Goal: Transaction & Acquisition: Purchase product/service

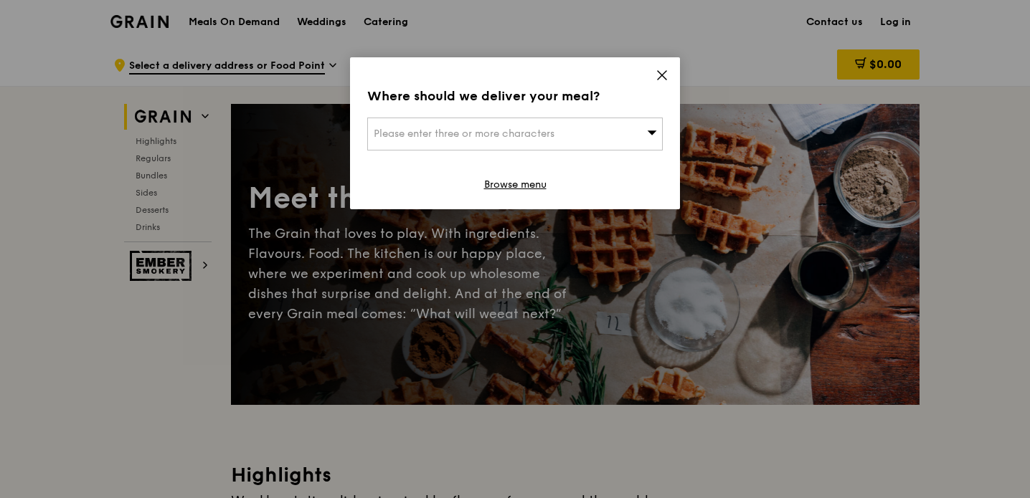
click at [599, 125] on div "Please enter three or more characters" at bounding box center [514, 134] width 295 height 33
click at [660, 76] on icon at bounding box center [662, 75] width 9 height 9
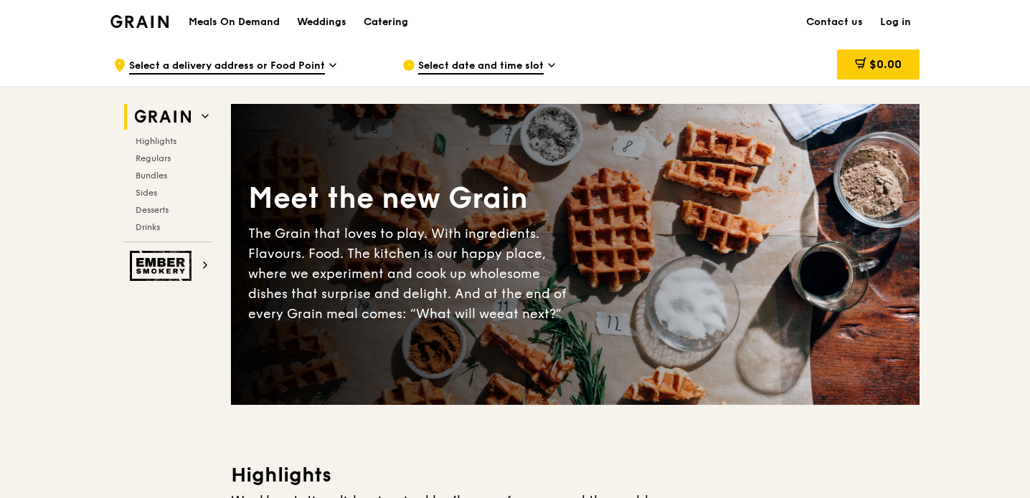
click at [389, 21] on div "Catering" at bounding box center [386, 22] width 44 height 43
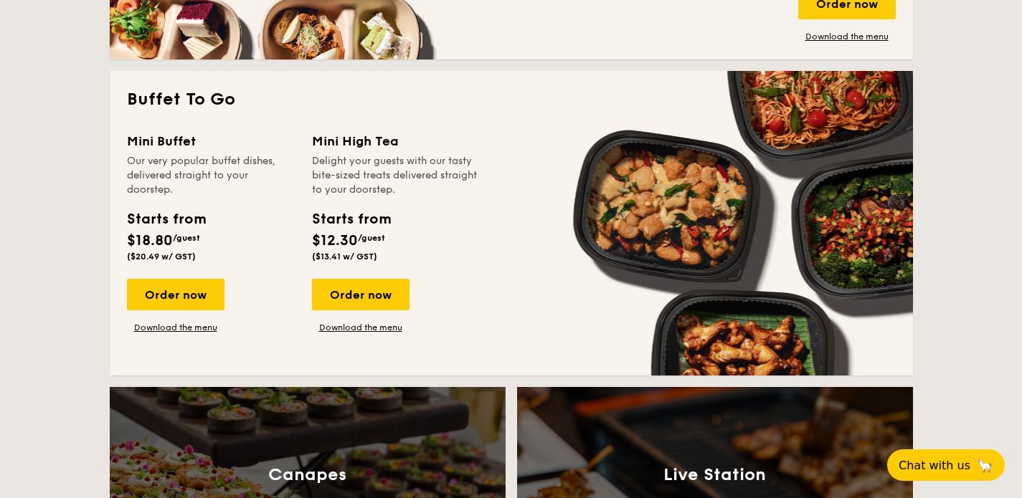
scroll to position [1200, 0]
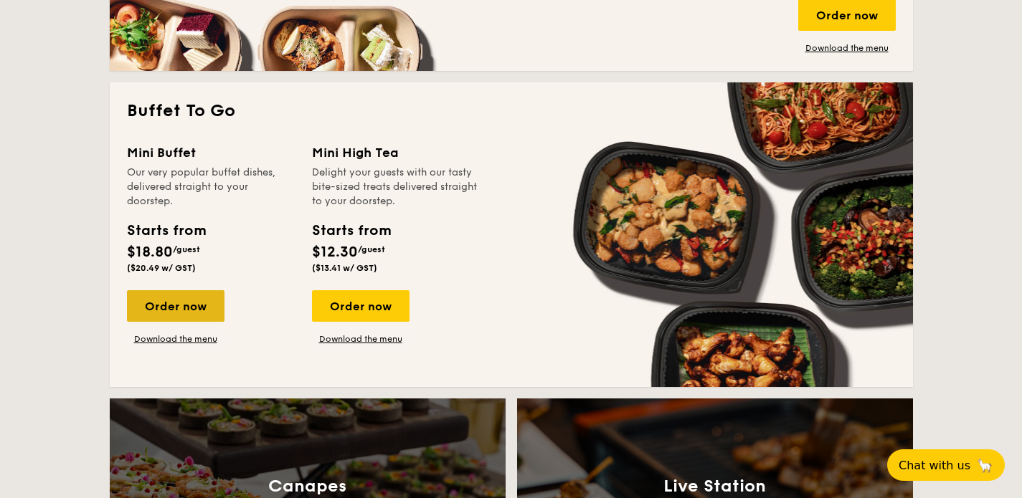
click at [196, 298] on div "Order now" at bounding box center [176, 306] width 98 height 32
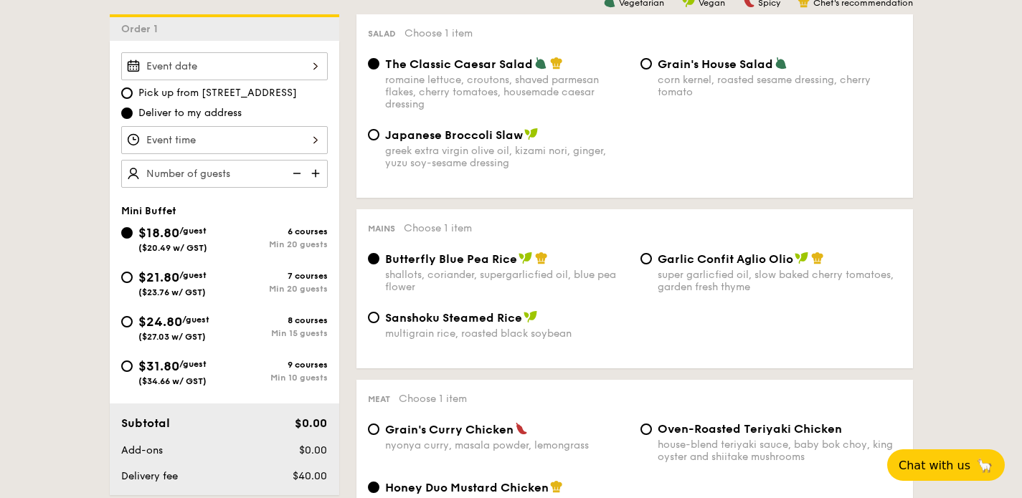
scroll to position [404, 0]
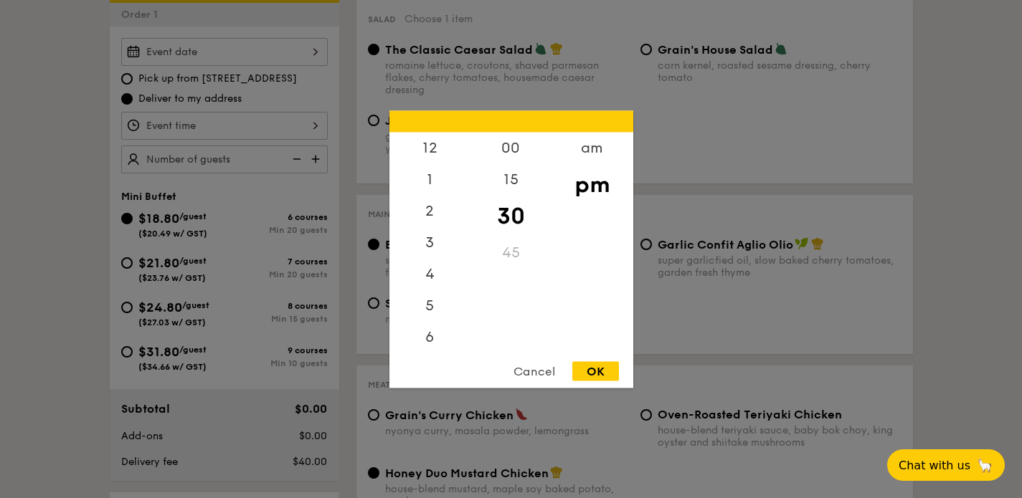
click at [316, 118] on div "12 1 2 3 4 5 6 7 8 9 10 11 00 15 30 45 am pm Cancel OK" at bounding box center [224, 126] width 207 height 28
click at [87, 191] on div at bounding box center [511, 249] width 1022 height 498
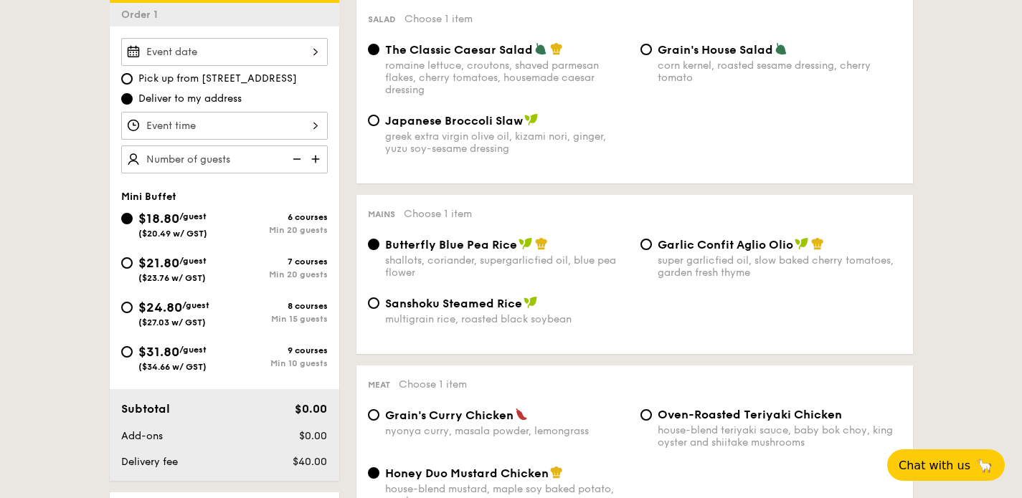
click at [224, 53] on div at bounding box center [224, 52] width 207 height 28
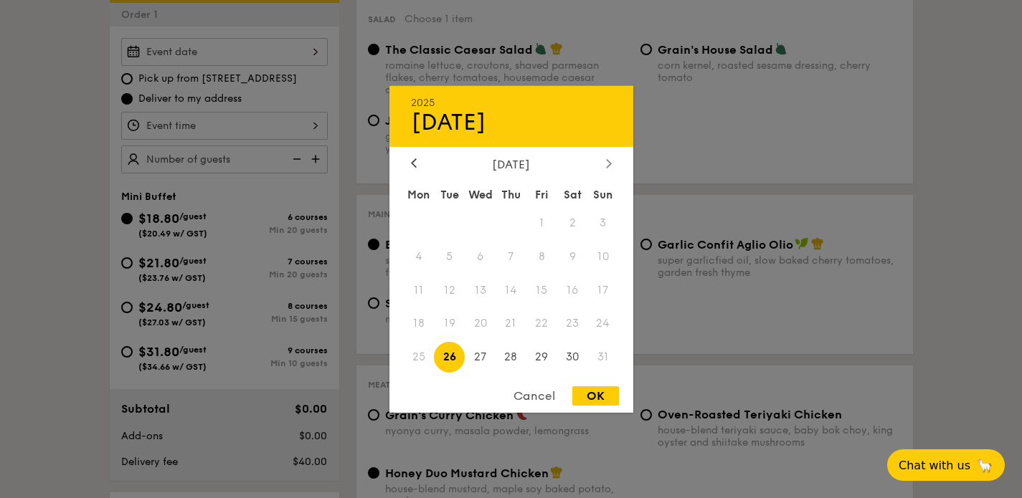
click at [610, 159] on icon at bounding box center [609, 162] width 6 height 9
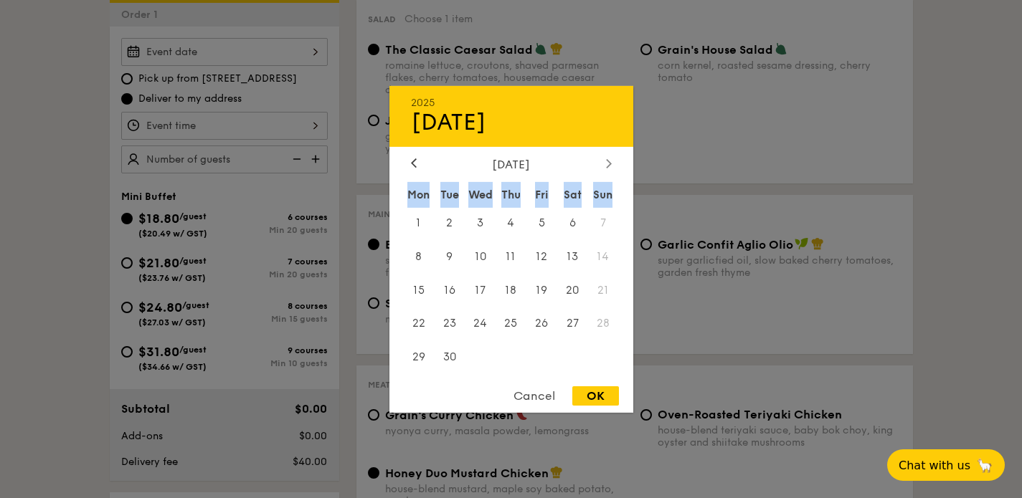
click at [610, 159] on icon at bounding box center [609, 162] width 6 height 9
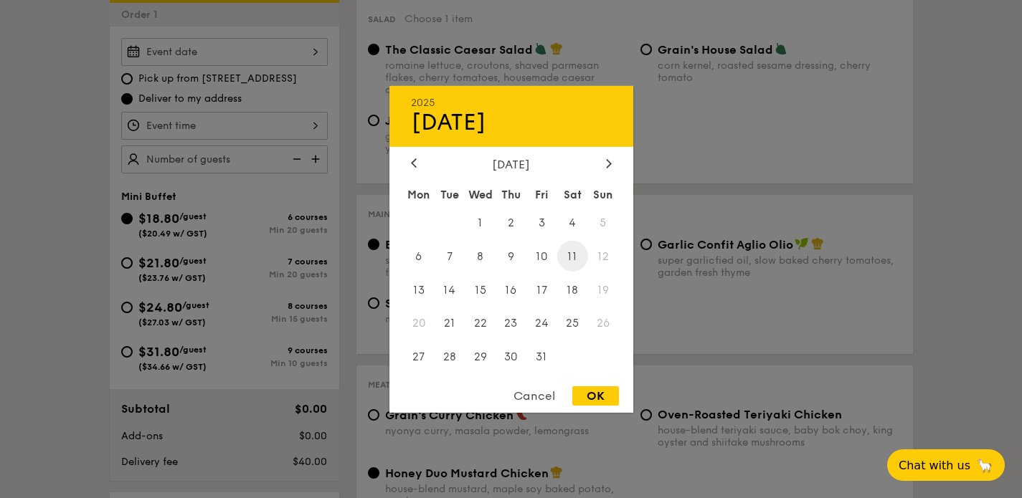
click at [571, 255] on span "11" at bounding box center [572, 256] width 31 height 31
click at [598, 399] on div "OK" at bounding box center [595, 396] width 47 height 19
type input "[DATE]"
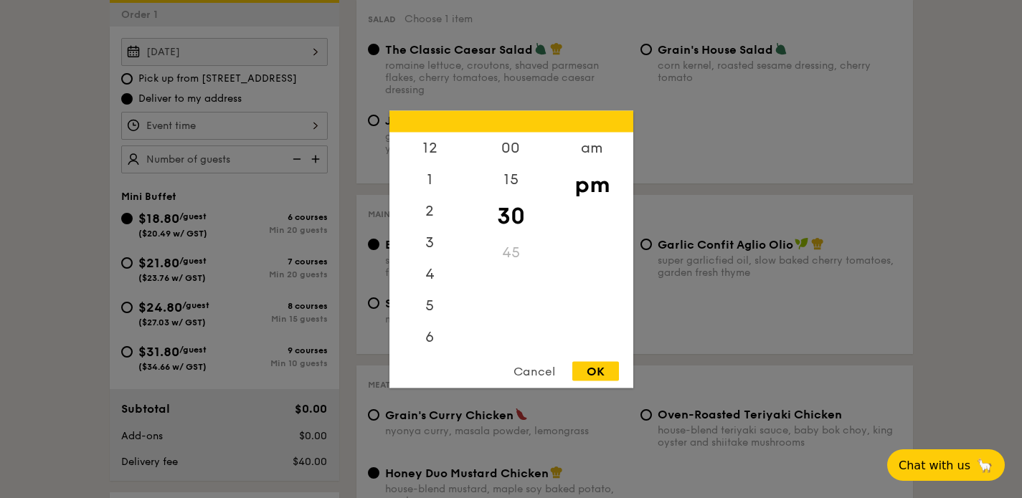
click at [261, 123] on div "12 1 2 3 4 5 6 7 8 9 10 11 00 15 30 45 am pm Cancel OK" at bounding box center [224, 126] width 207 height 28
click at [427, 271] on div "6" at bounding box center [429, 279] width 81 height 42
click at [515, 149] on div "00" at bounding box center [510, 153] width 81 height 42
click at [430, 242] on div "5" at bounding box center [429, 248] width 81 height 42
click at [510, 217] on div "30" at bounding box center [510, 226] width 81 height 42
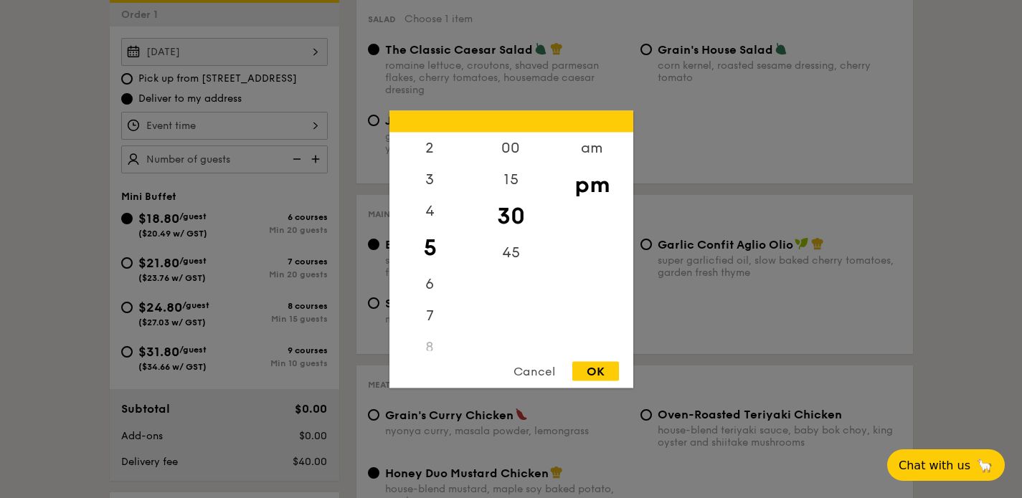
click at [601, 374] on div "OK" at bounding box center [595, 370] width 47 height 19
type input "5:30PM"
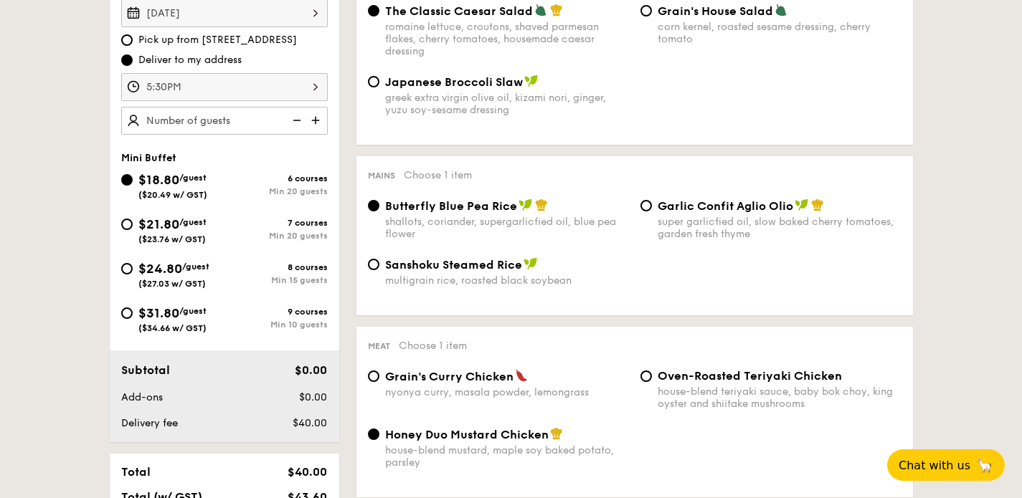
scroll to position [427, 0]
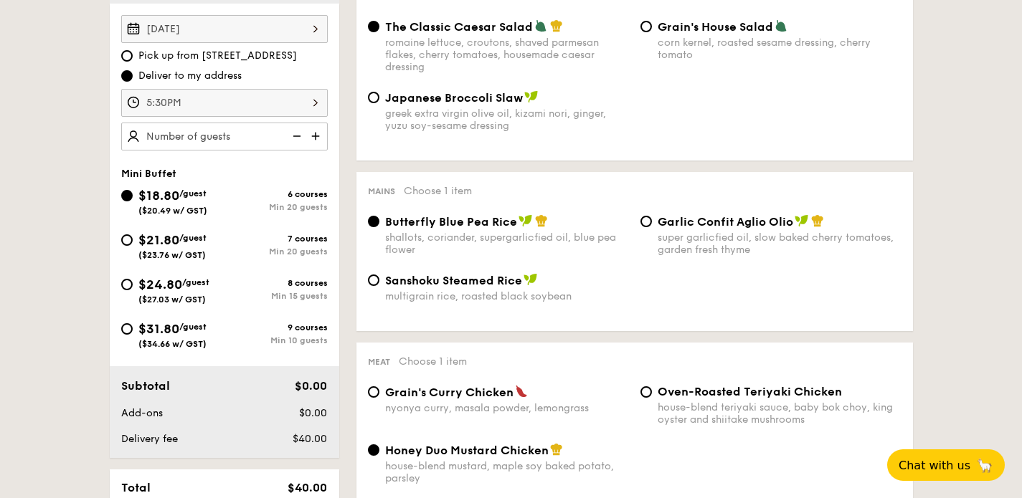
click at [160, 285] on span "$24.80" at bounding box center [160, 285] width 44 height 16
click at [133, 285] on input "$24.80 /guest ($27.03 w/ GST) 8 courses Min 15 guests" at bounding box center [126, 284] width 11 height 11
radio input "true"
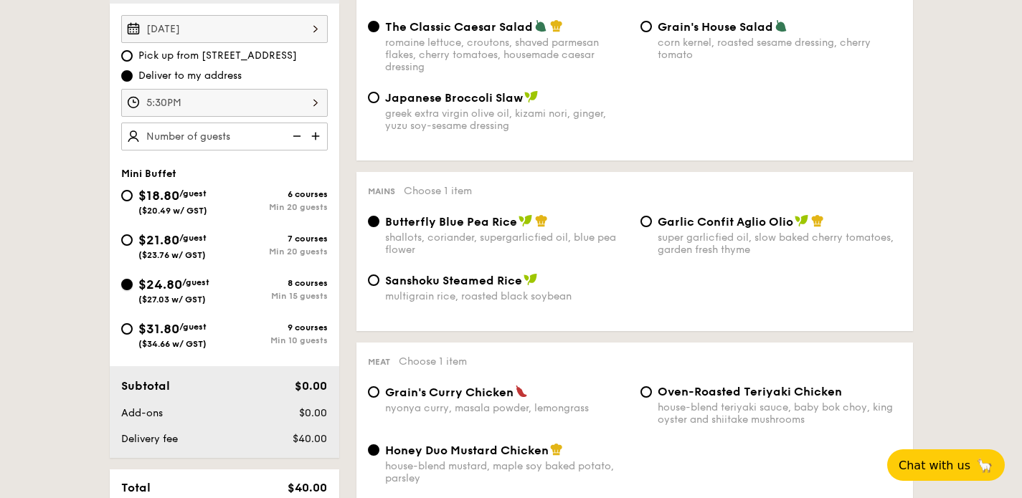
radio input "false"
radio input "true"
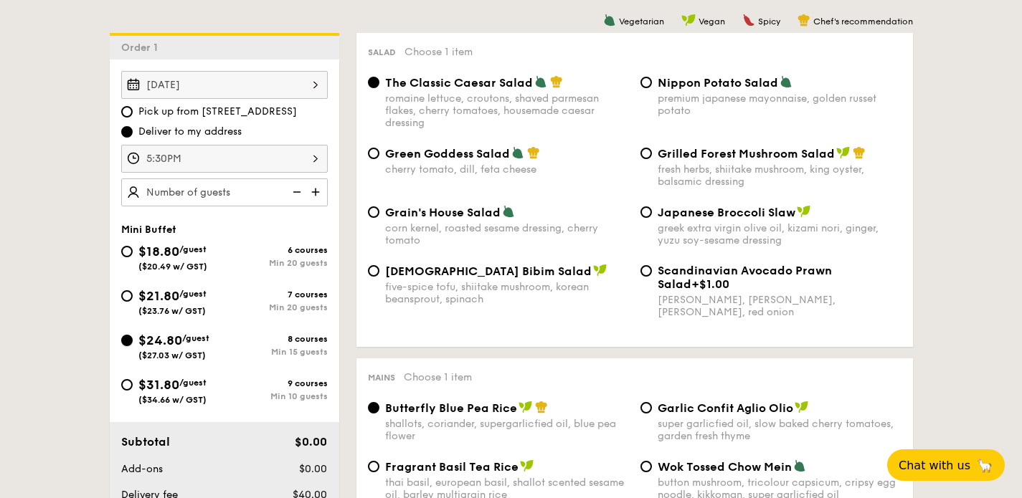
scroll to position [373, 0]
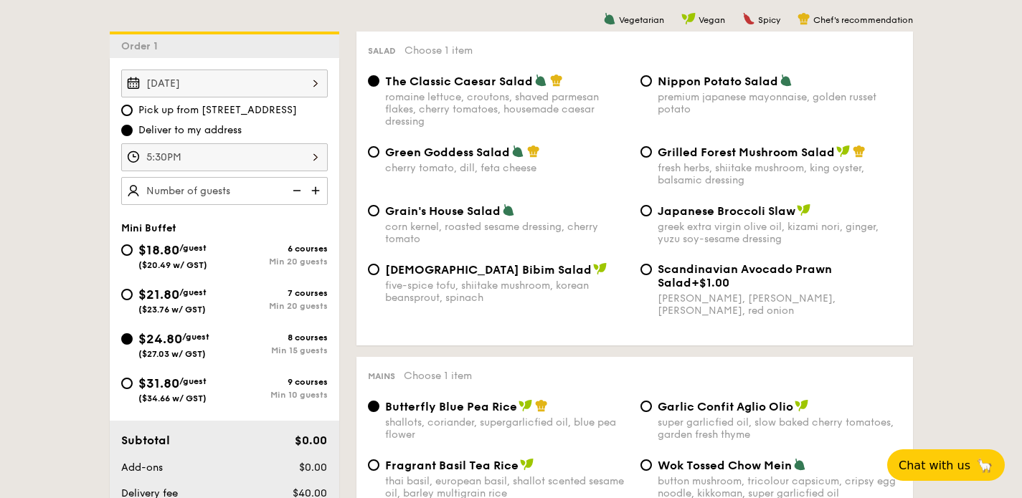
click at [655, 153] on div "Grilled Forest Mushroom Salad fresh herbs, shiitake mushroom, king oyster, bals…" at bounding box center [771, 166] width 272 height 42
click at [644, 156] on input "Grilled Forest Mushroom Salad fresh herbs, shiitake mushroom, king oyster, bals…" at bounding box center [645, 151] width 11 height 11
radio input "true"
click at [419, 156] on span "Green Goddess Salad" at bounding box center [447, 153] width 125 height 14
click at [379, 156] on input "Green Goddess Salad cherry tomato, [PERSON_NAME], feta cheese" at bounding box center [373, 151] width 11 height 11
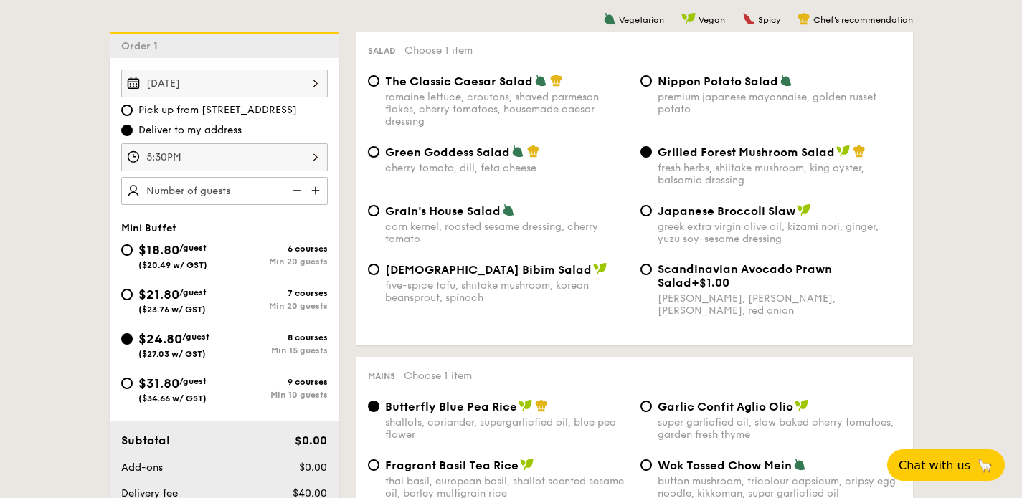
radio input "true"
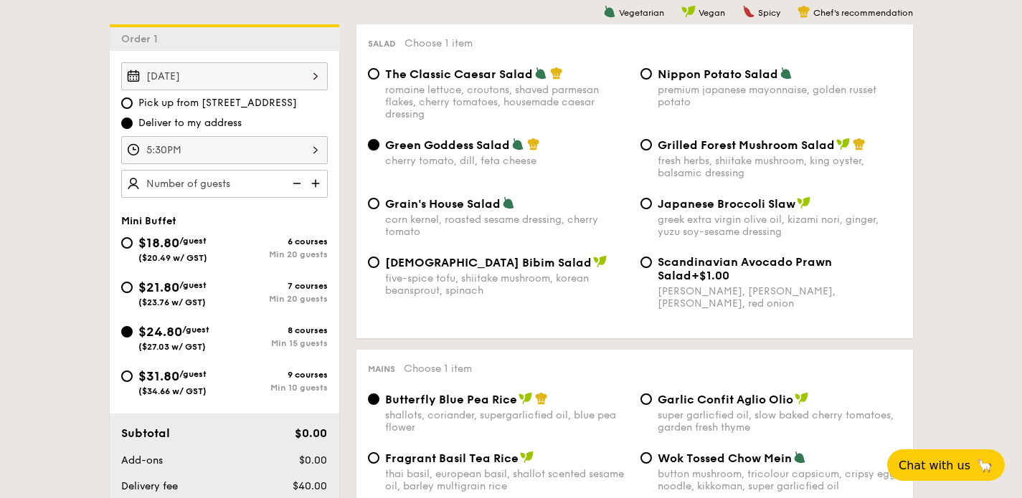
scroll to position [361, 0]
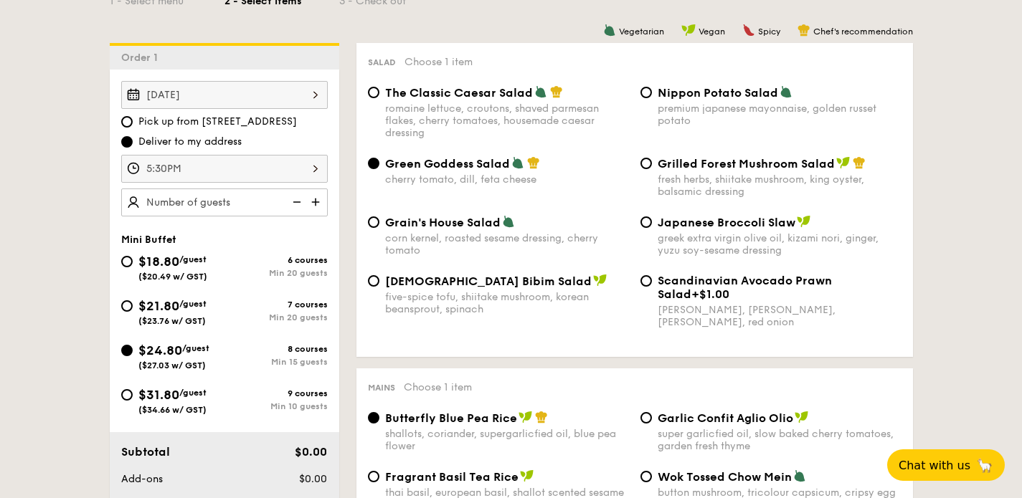
click at [424, 102] on div "The Classic Caesar Salad romaine lettuce, croutons, shaved parmesan flakes, che…" at bounding box center [507, 112] width 244 height 54
click at [379, 98] on input "The Classic Caesar Salad romaine lettuce, croutons, shaved parmesan flakes, che…" at bounding box center [373, 92] width 11 height 11
radio input "true"
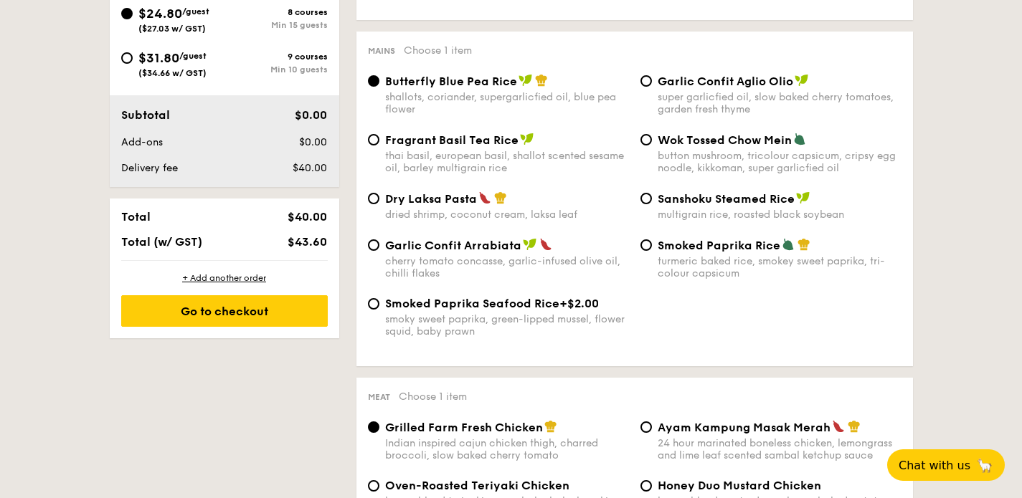
scroll to position [700, 0]
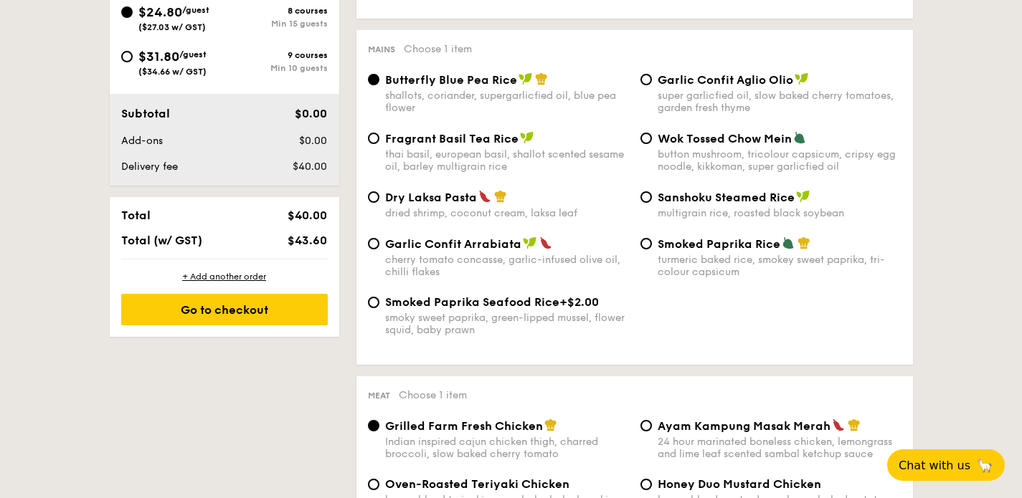
click at [441, 204] on span "Dry Laksa Pasta" at bounding box center [431, 198] width 92 height 14
click at [379, 203] on input "Dry Laksa Pasta dried shrimp, coconut cream, laksa leaf" at bounding box center [373, 196] width 11 height 11
radio input "true"
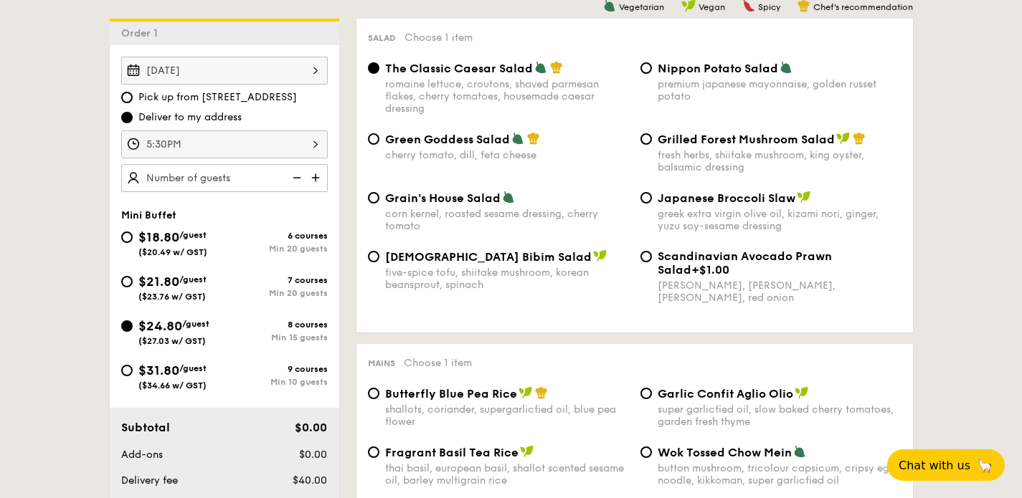
scroll to position [387, 0]
click at [142, 370] on span "$31.80" at bounding box center [158, 370] width 41 height 16
click at [133, 370] on input "$31.80 /guest ($34.66 w/ GST) 9 courses Min 10 guests" at bounding box center [126, 369] width 11 height 11
radio input "true"
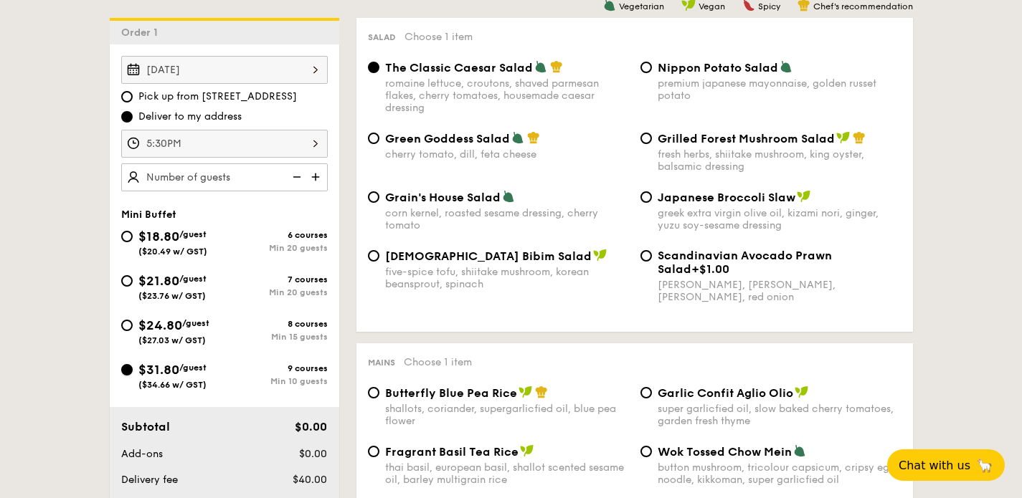
radio input "true"
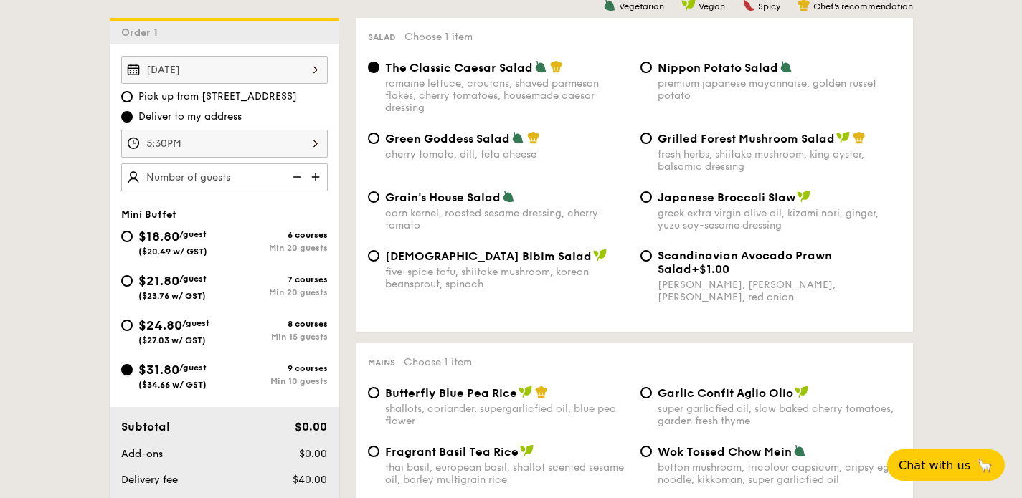
radio input "true"
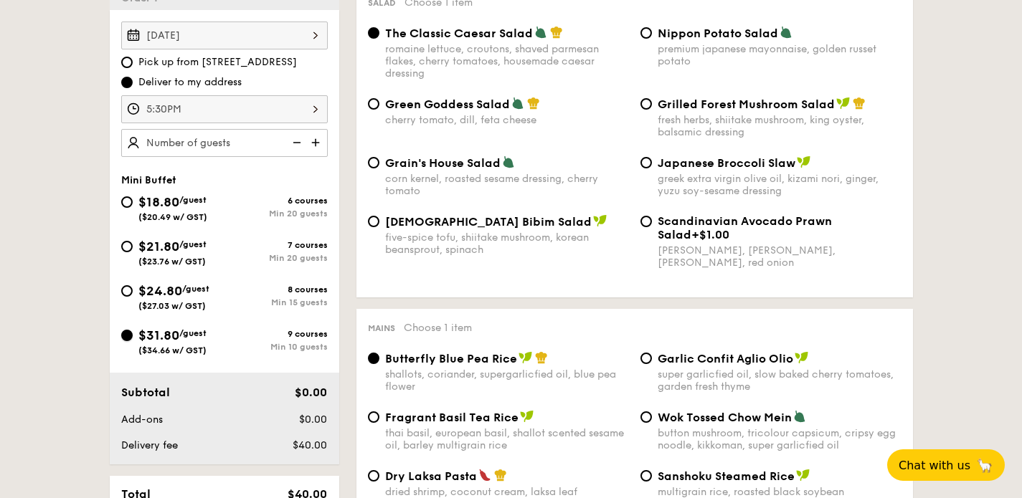
scroll to position [453, 0]
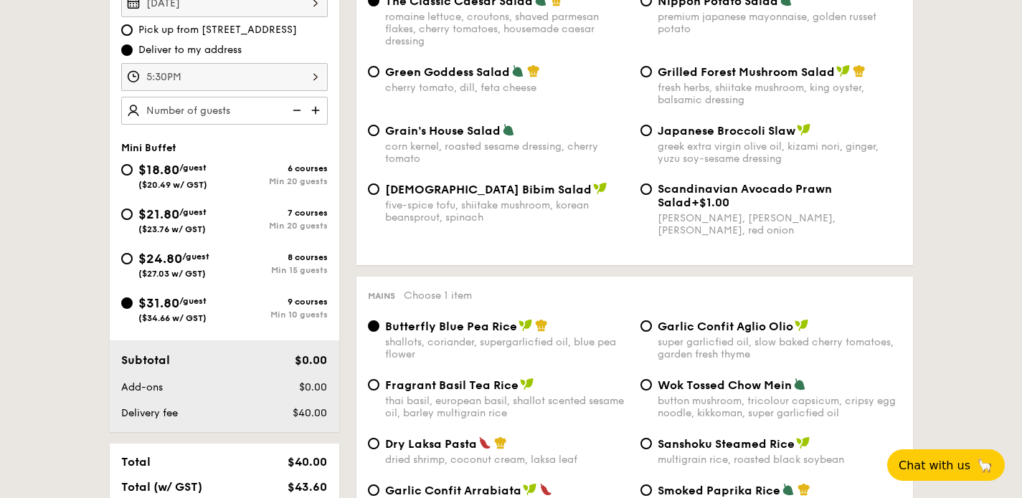
click at [163, 254] on span "$24.80" at bounding box center [160, 259] width 44 height 16
click at [133, 254] on input "$24.80 /guest ($27.03 w/ GST) 8 courses Min 15 guests" at bounding box center [126, 258] width 11 height 11
radio input "true"
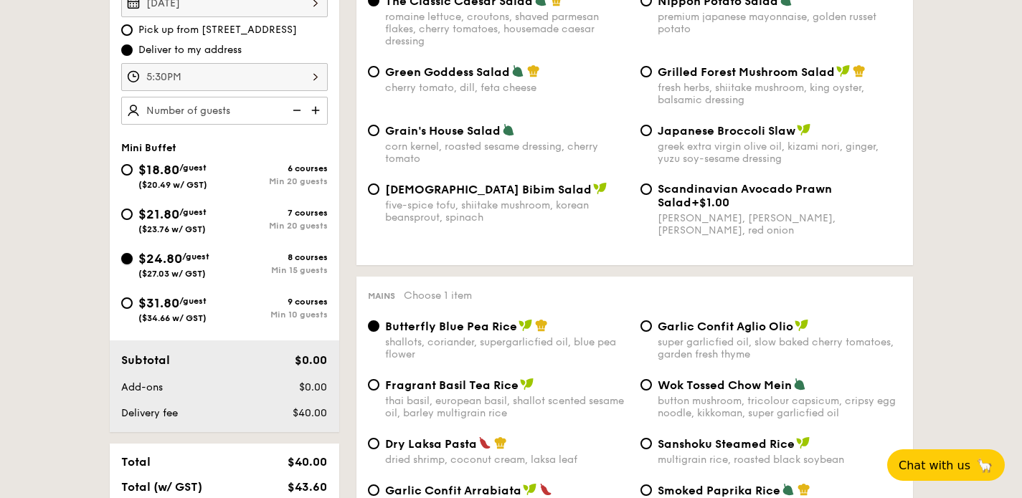
radio input "true"
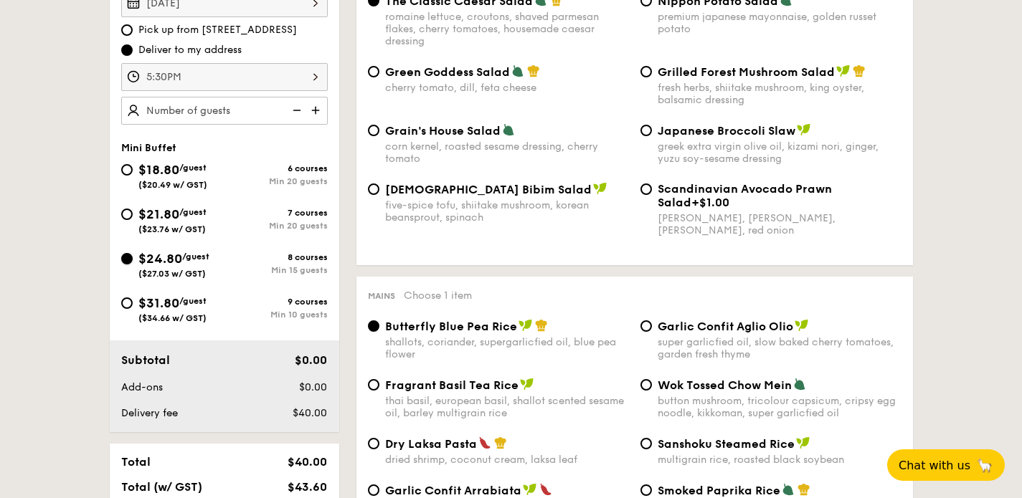
radio input "true"
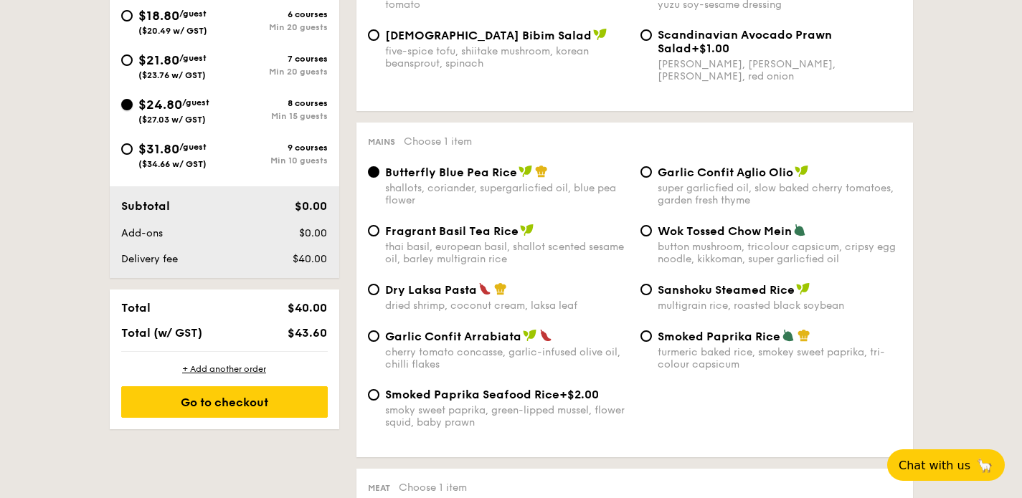
scroll to position [604, 0]
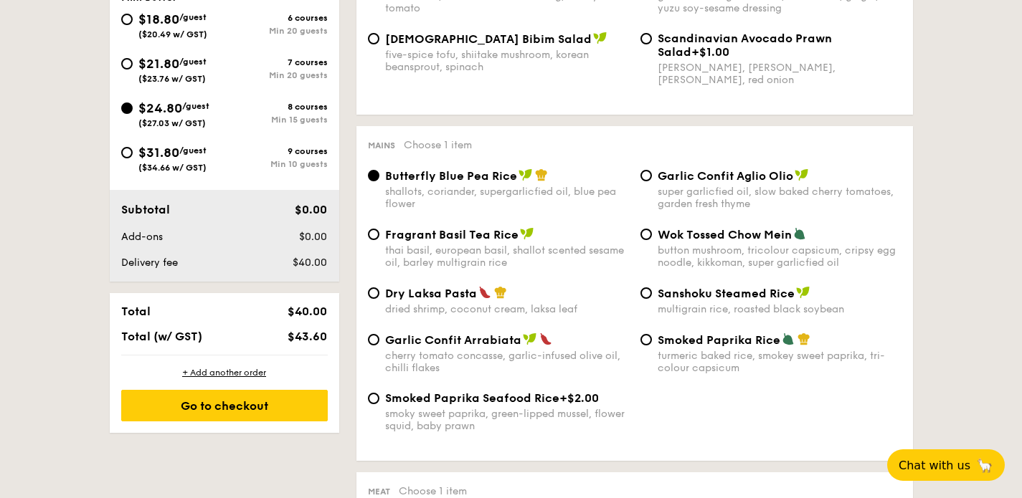
click at [158, 77] on span "($23.76 w/ GST)" at bounding box center [171, 79] width 67 height 10
click at [133, 70] on input "$21.80 /guest ($23.76 w/ GST) 7 courses Min 20 guests" at bounding box center [126, 63] width 11 height 11
radio input "true"
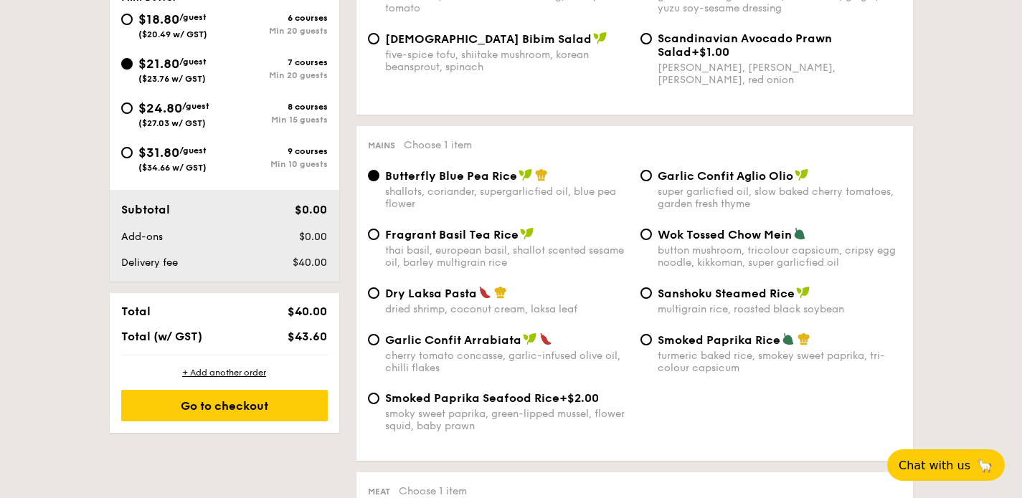
radio input "true"
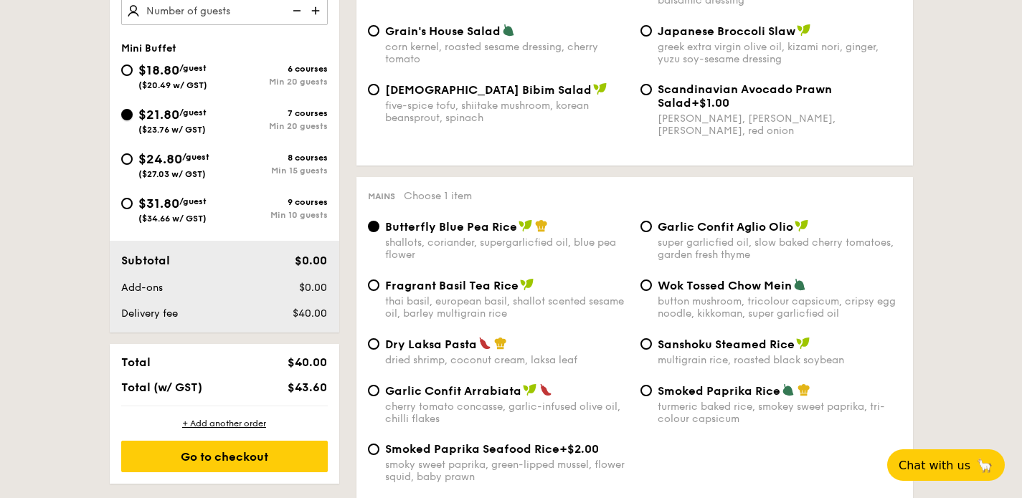
scroll to position [554, 0]
click at [174, 160] on span "$24.80" at bounding box center [160, 159] width 44 height 16
click at [133, 160] on input "$24.80 /guest ($27.03 w/ GST) 8 courses Min 15 guests" at bounding box center [126, 158] width 11 height 11
radio input "true"
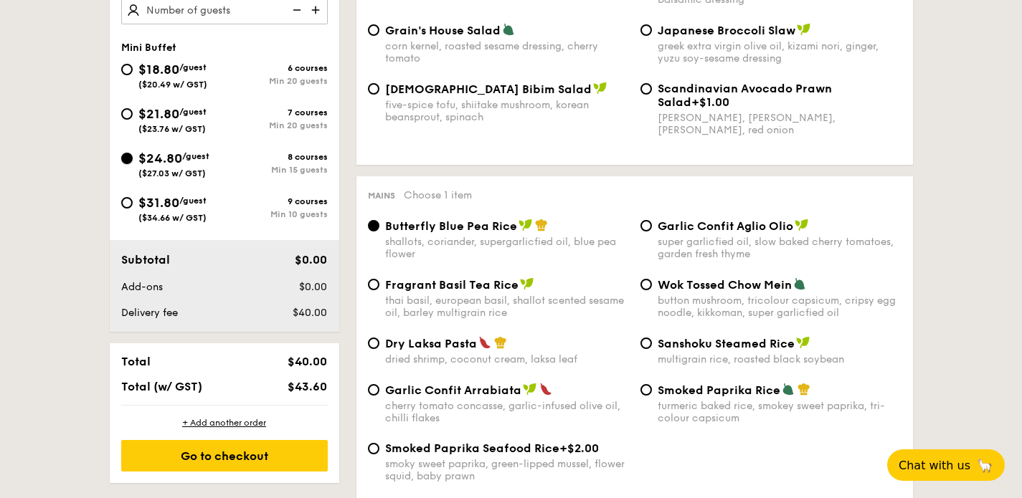
radio input "true"
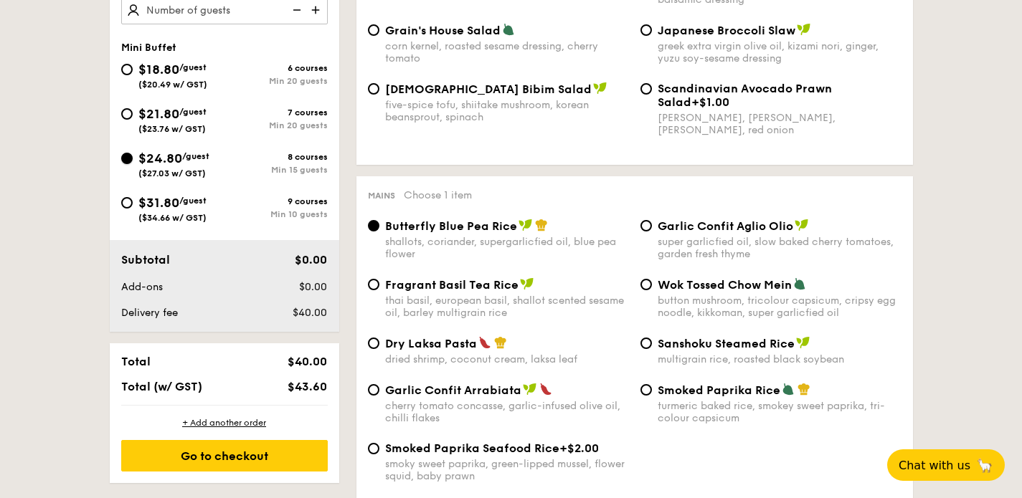
radio input "true"
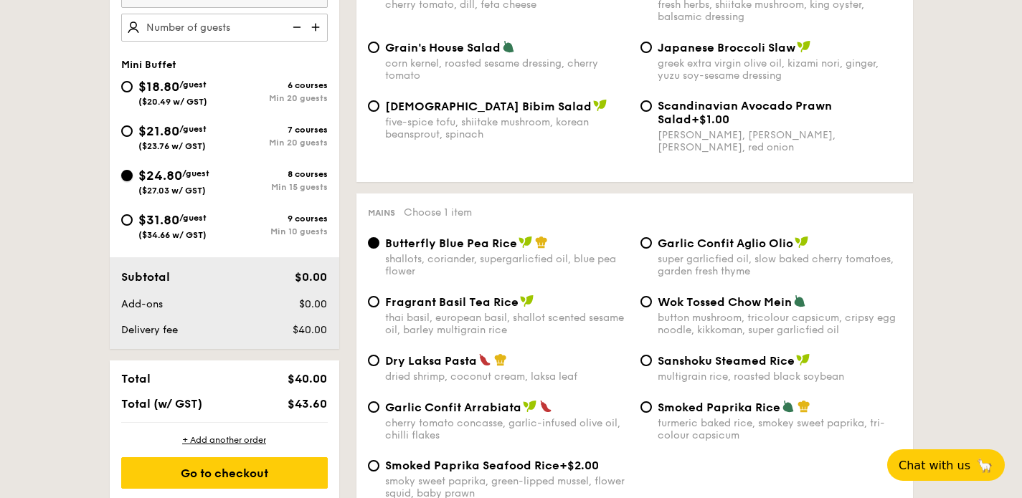
scroll to position [526, 0]
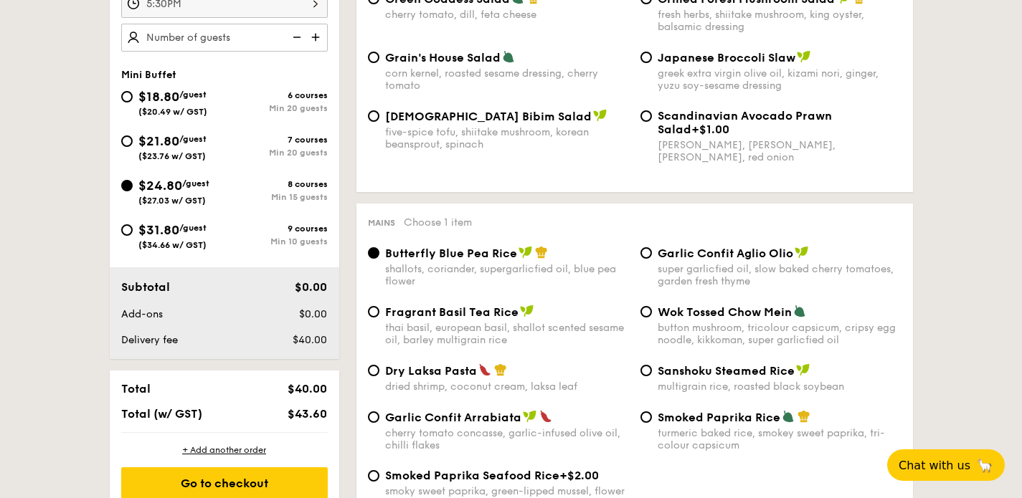
click at [164, 141] on span "$21.80" at bounding box center [158, 141] width 41 height 16
click at [133, 141] on input "$21.80 /guest ($23.76 w/ GST) 7 courses Min 20 guests" at bounding box center [126, 141] width 11 height 11
radio input "true"
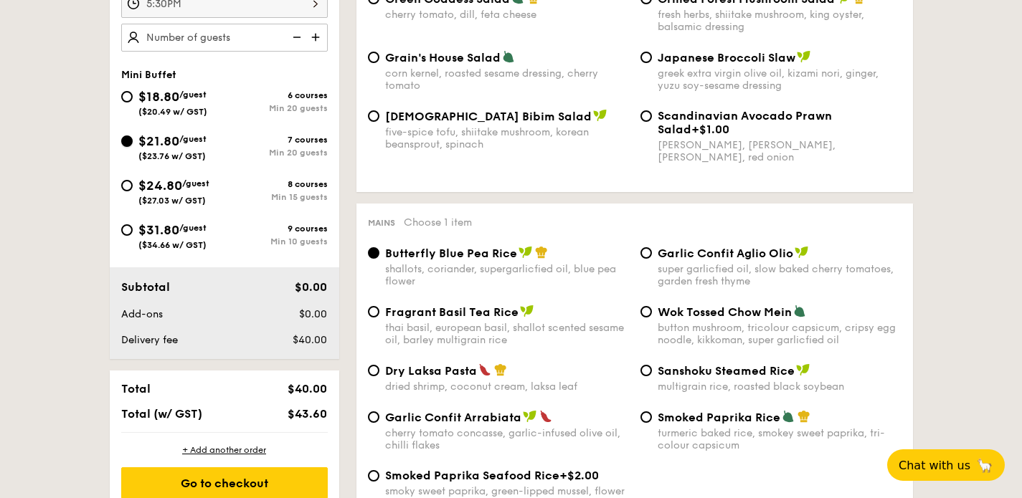
radio input "true"
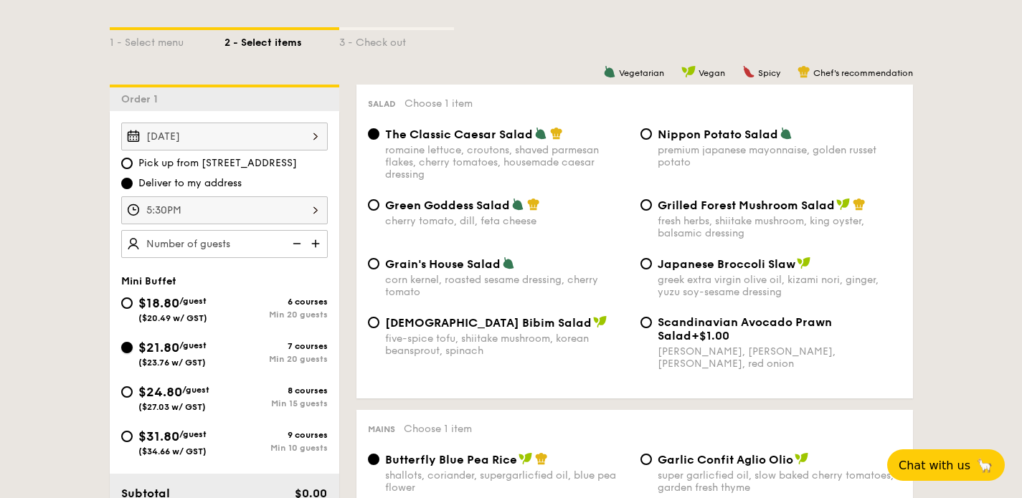
scroll to position [395, 0]
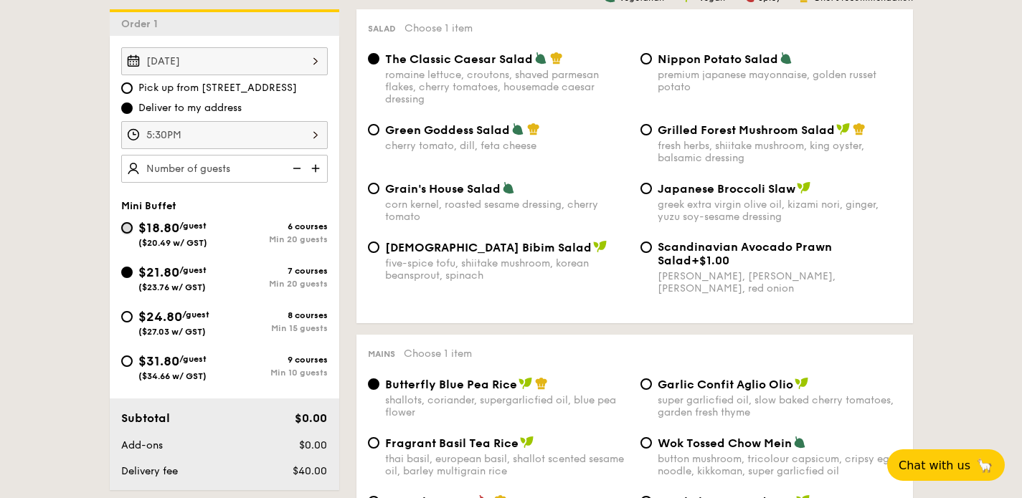
click at [126, 223] on input "$18.80 /guest ($20.49 w/ GST) 6 courses Min 20 guests" at bounding box center [126, 227] width 11 height 11
radio input "true"
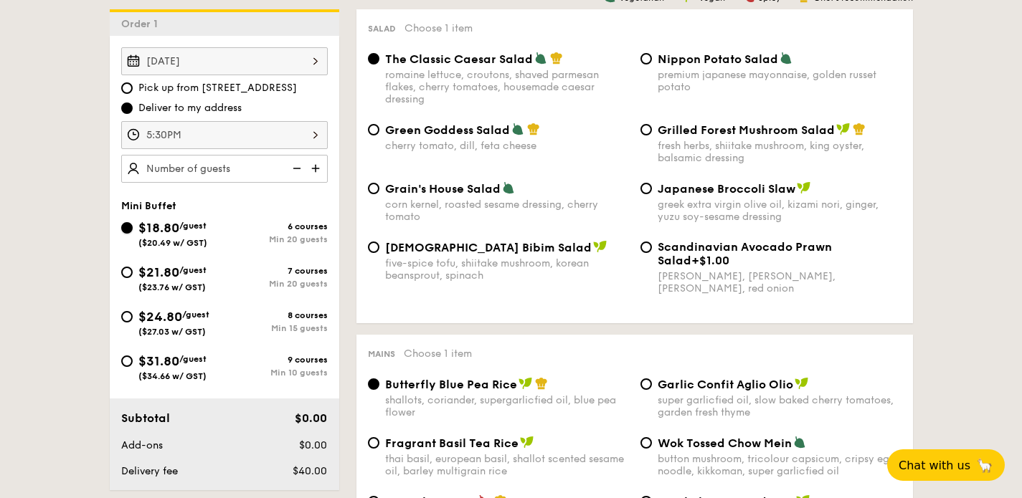
radio input "true"
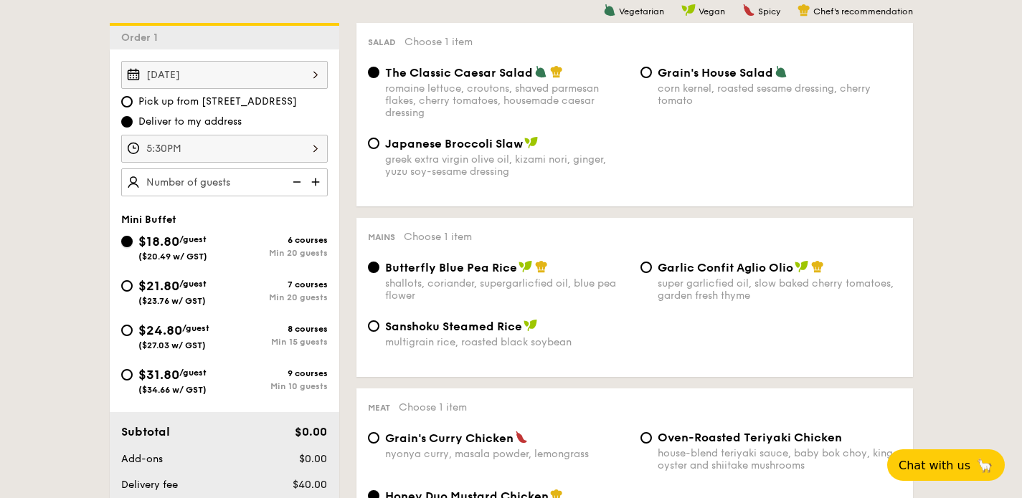
scroll to position [384, 0]
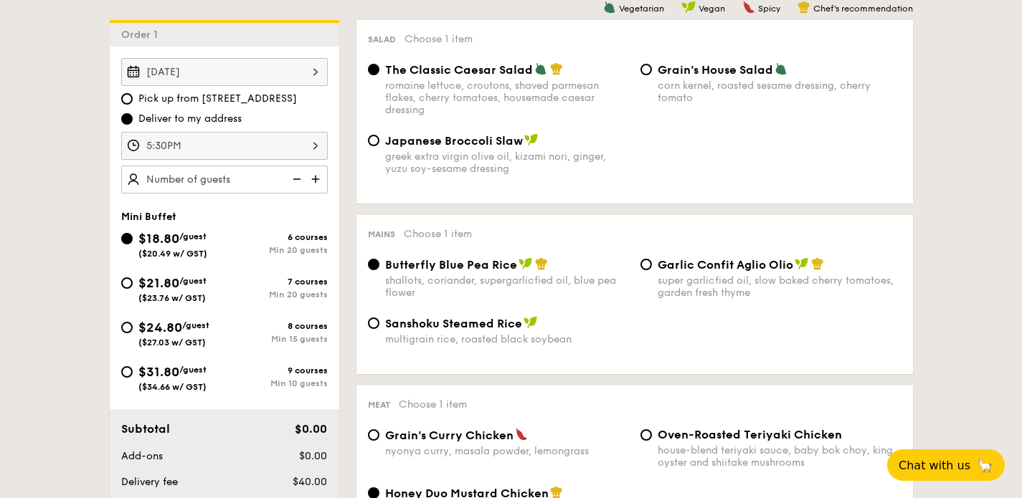
click at [138, 281] on span "$21.80" at bounding box center [158, 283] width 41 height 16
click at [133, 281] on input "$21.80 /guest ($23.76 w/ GST) 7 courses Min 20 guests" at bounding box center [126, 283] width 11 height 11
radio input "true"
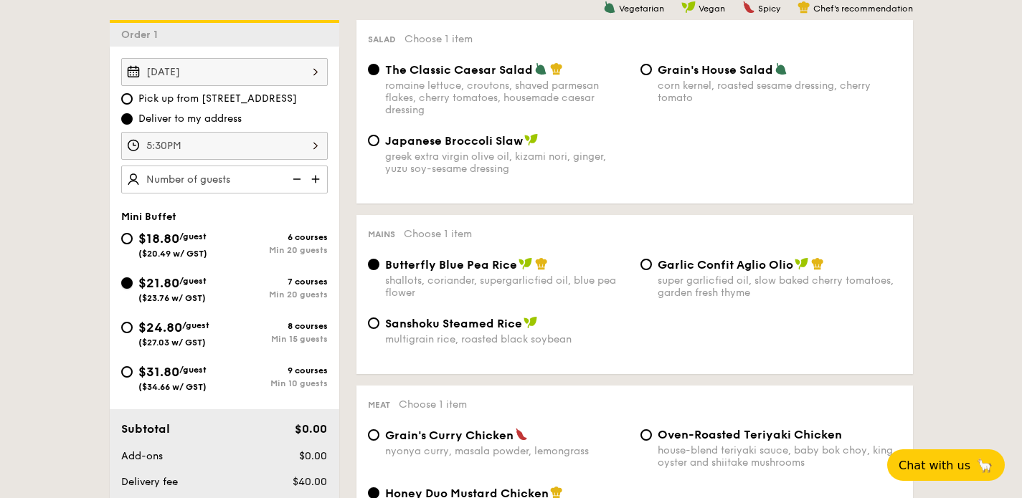
radio input "false"
radio input "true"
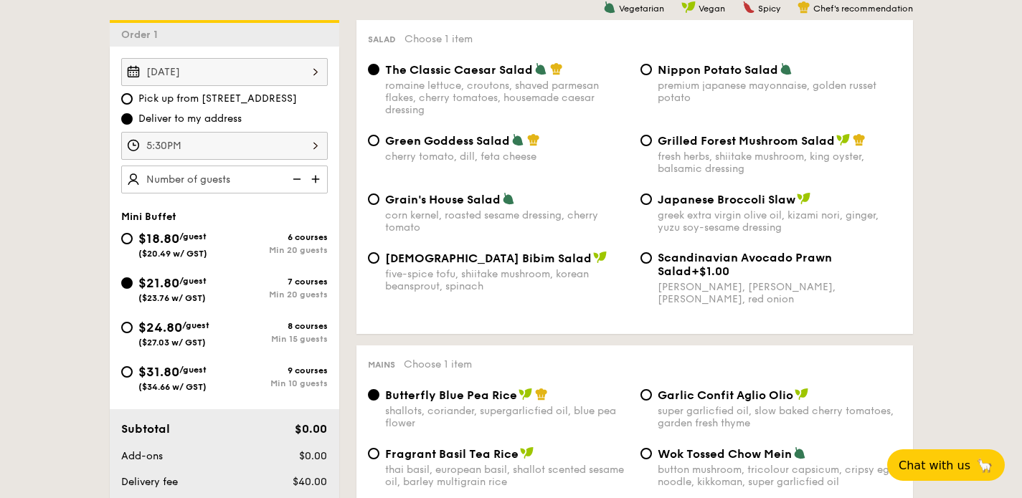
click at [140, 222] on div "Mini Buffet $18.80 /guest ($20.49 w/ GST) 6 courses Min 20 guests $21.80 /guest…" at bounding box center [224, 309] width 207 height 196
click at [135, 237] on div "$18.80 /guest ($20.49 w/ GST)" at bounding box center [172, 244] width 103 height 30
click at [133, 237] on input "$18.80 /guest ($20.49 w/ GST) 6 courses Min 20 guests" at bounding box center [126, 238] width 11 height 11
radio input "true"
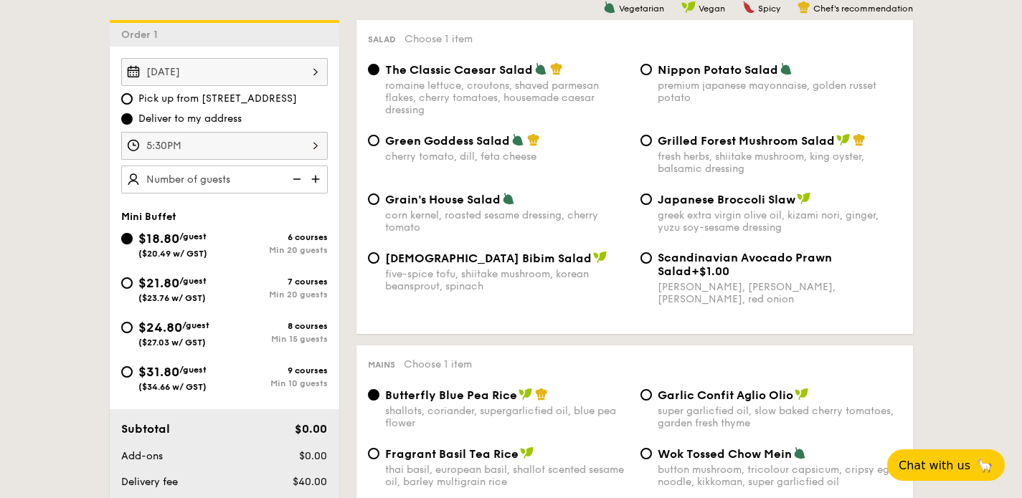
radio input "true"
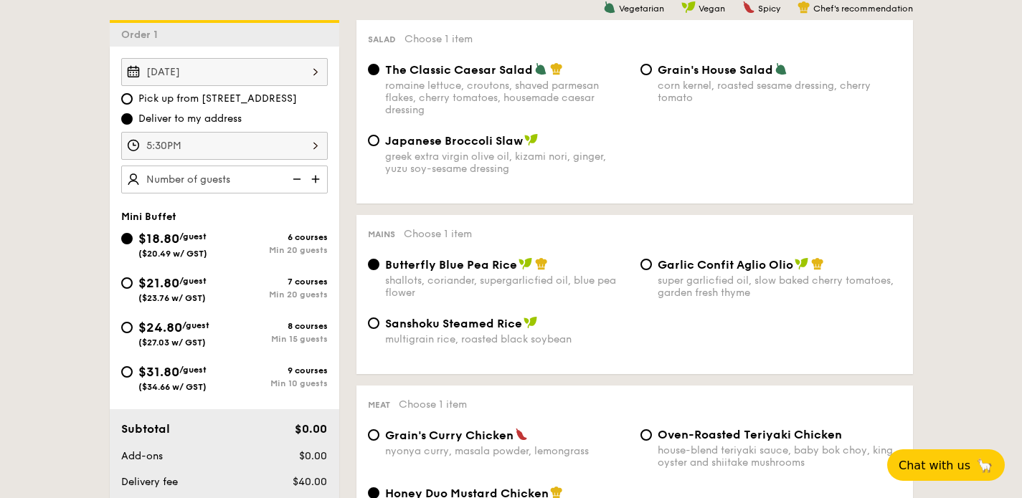
click at [174, 282] on span "$21.80" at bounding box center [158, 283] width 41 height 16
click at [133, 282] on input "$21.80 /guest ($23.76 w/ GST) 7 courses Min 20 guests" at bounding box center [126, 283] width 11 height 11
radio input "true"
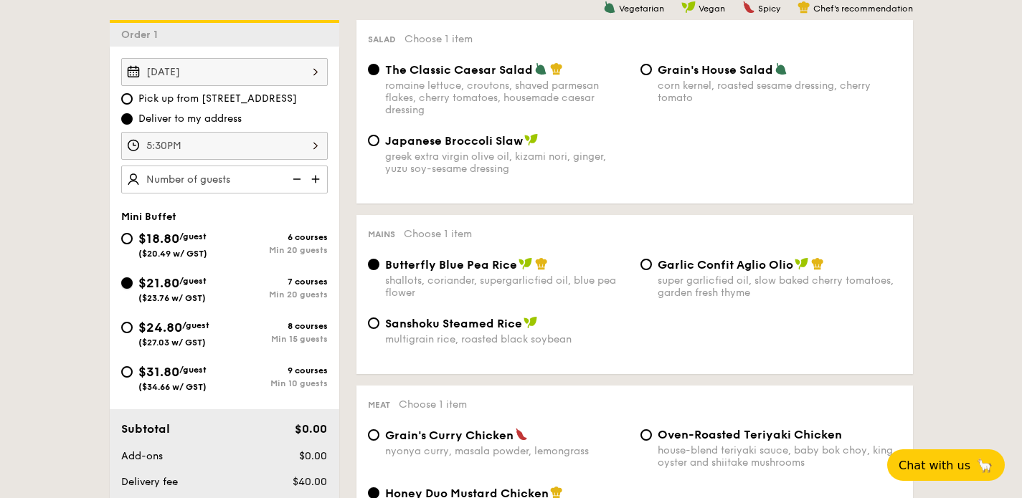
radio input "false"
radio input "true"
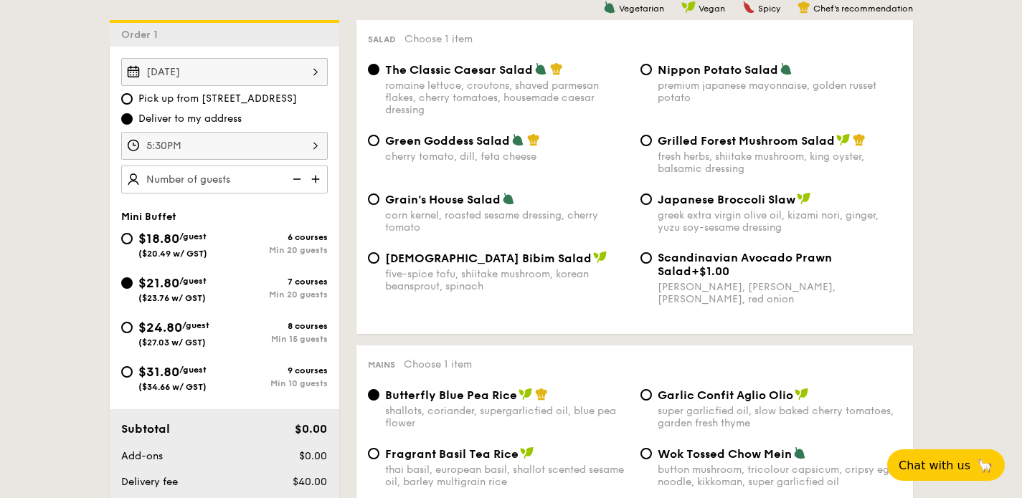
click at [181, 247] on div "$18.80 /guest ($20.49 w/ GST)" at bounding box center [172, 244] width 69 height 30
click at [133, 245] on input "$18.80 /guest ($20.49 w/ GST) 6 courses Min 20 guests" at bounding box center [126, 238] width 11 height 11
radio input "true"
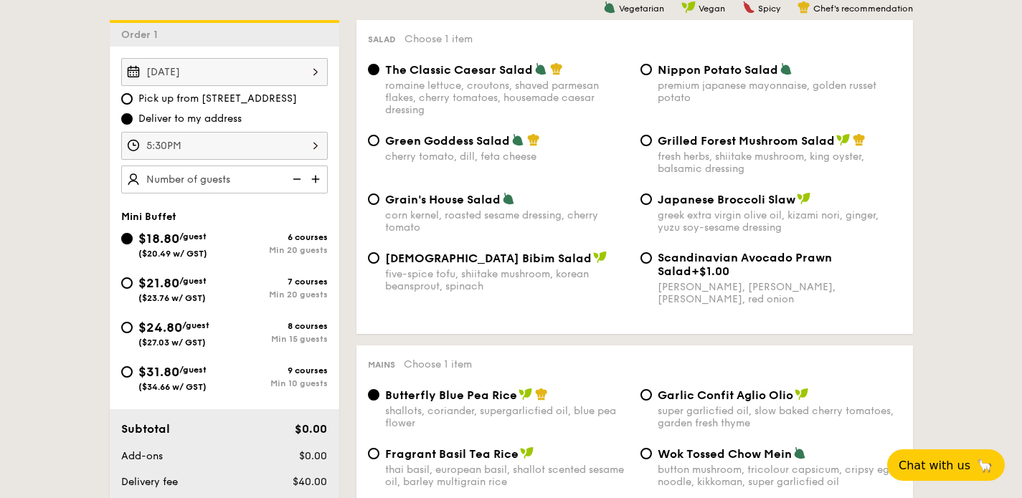
radio input "true"
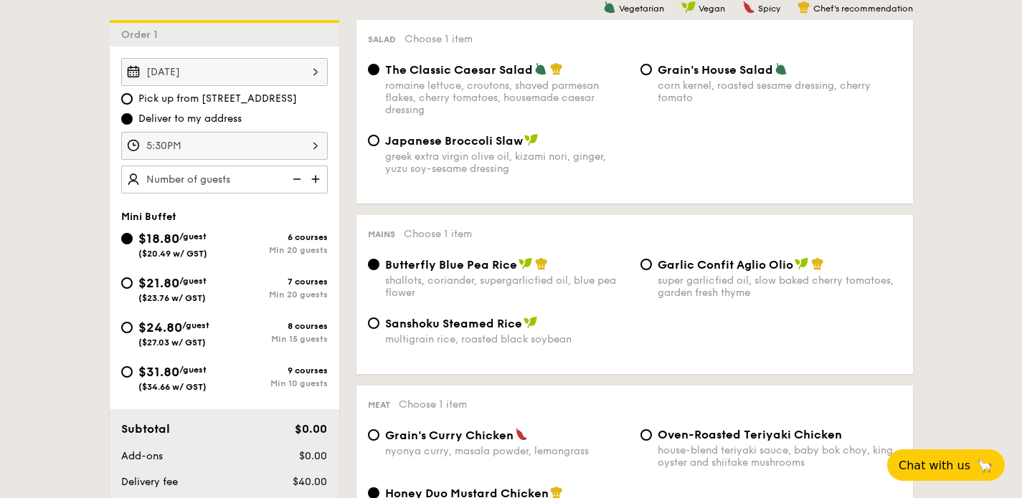
click at [178, 288] on span "$21.80" at bounding box center [158, 283] width 41 height 16
click at [133, 288] on input "$21.80 /guest ($23.76 w/ GST) 7 courses Min 20 guests" at bounding box center [126, 283] width 11 height 11
radio input "true"
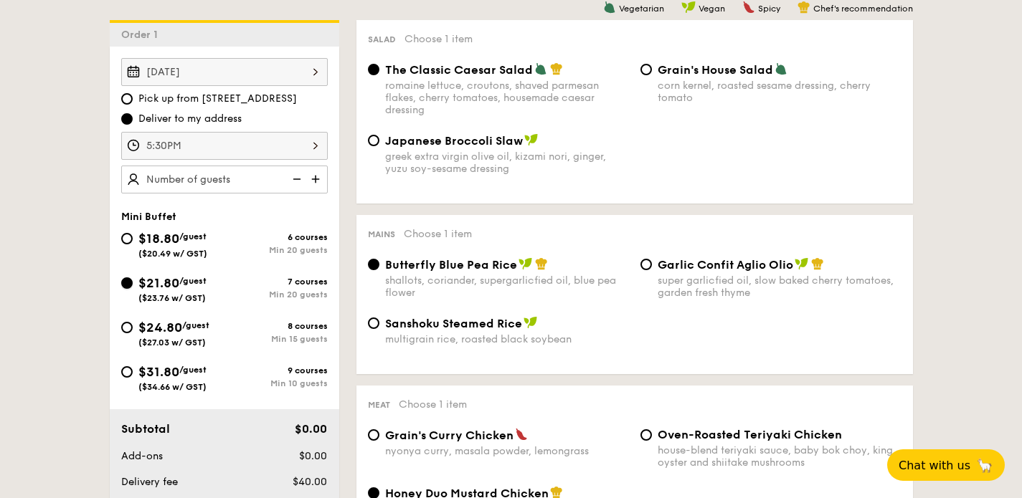
radio input "false"
radio input "true"
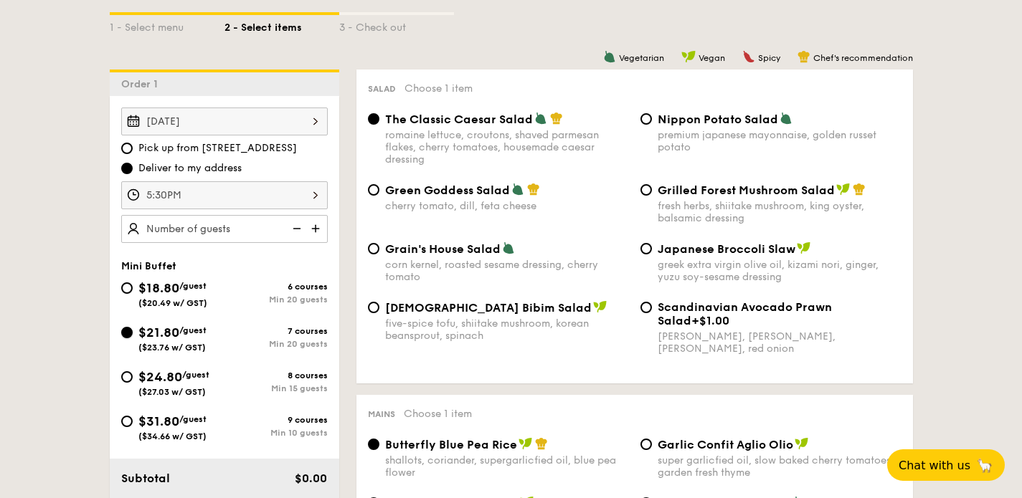
scroll to position [334, 0]
click at [169, 371] on span "$24.80" at bounding box center [160, 378] width 44 height 16
click at [133, 372] on input "$24.80 /guest ($27.03 w/ GST) 8 courses Min 15 guests" at bounding box center [126, 377] width 11 height 11
radio input "true"
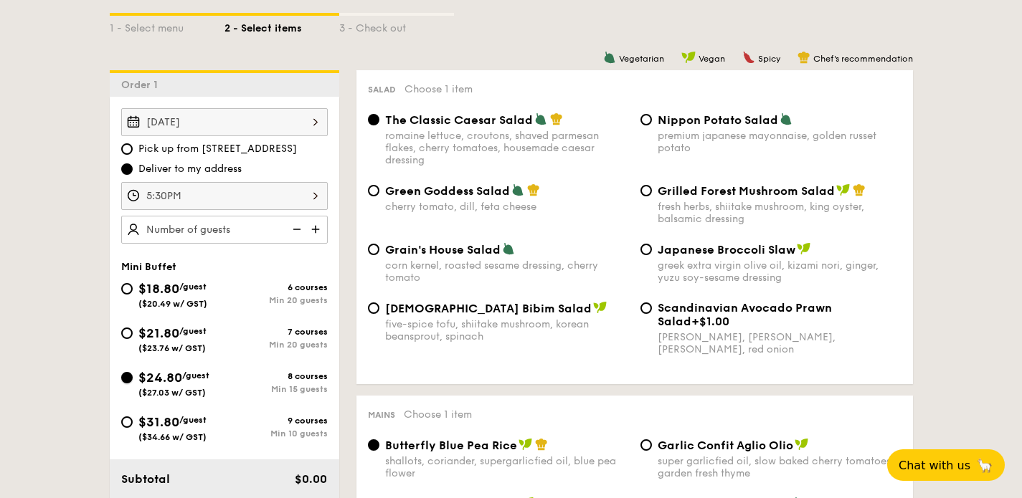
radio input "true"
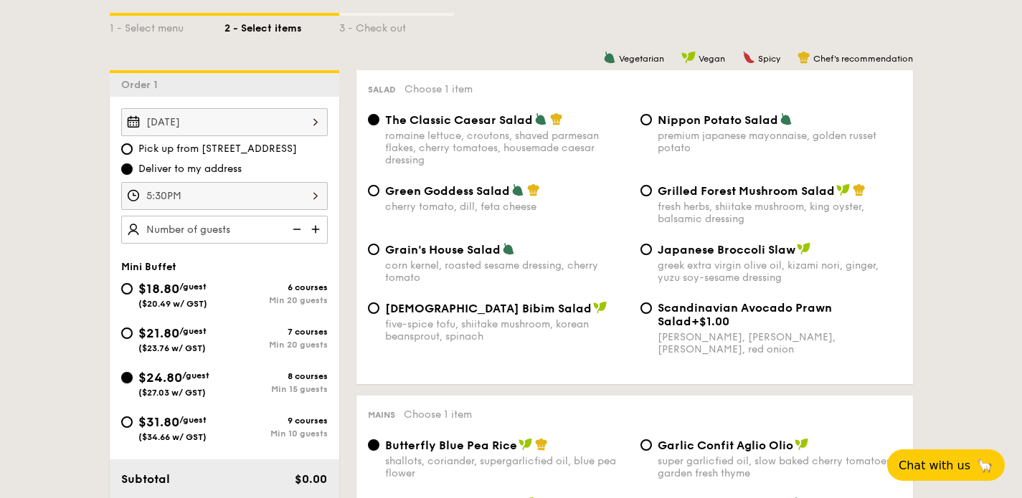
radio input "true"
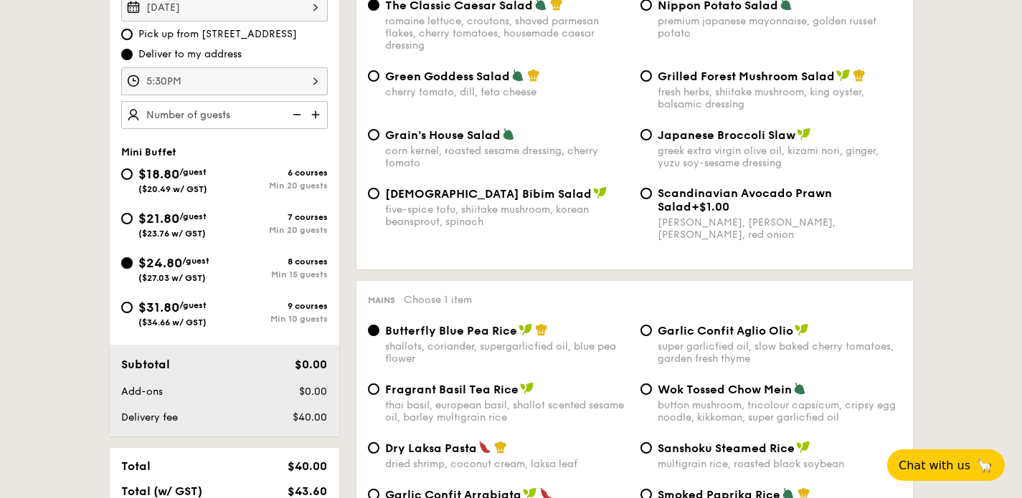
scroll to position [451, 0]
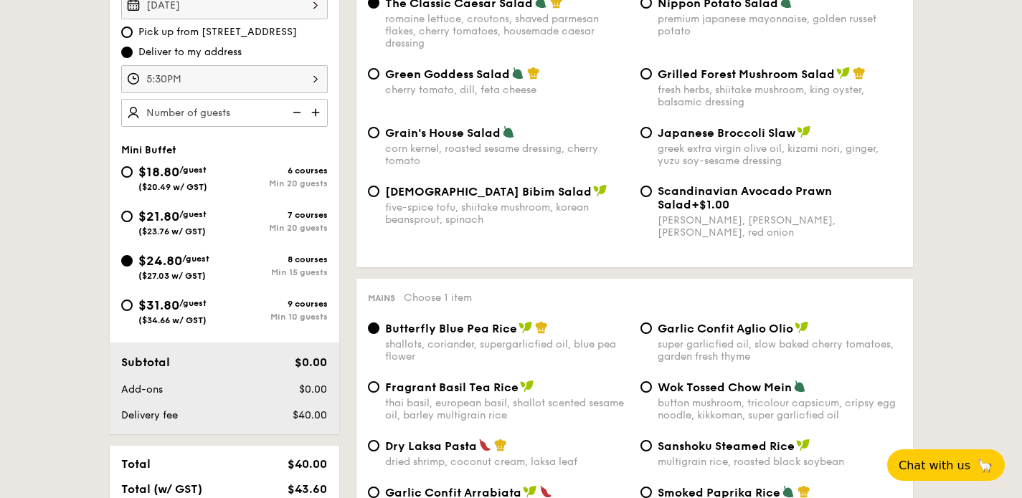
click at [204, 176] on div "$18.80 /guest ($20.49 w/ GST)" at bounding box center [172, 177] width 69 height 30
click at [133, 176] on input "$18.80 /guest ($20.49 w/ GST) 6 courses Min 20 guests" at bounding box center [126, 171] width 11 height 11
radio input "true"
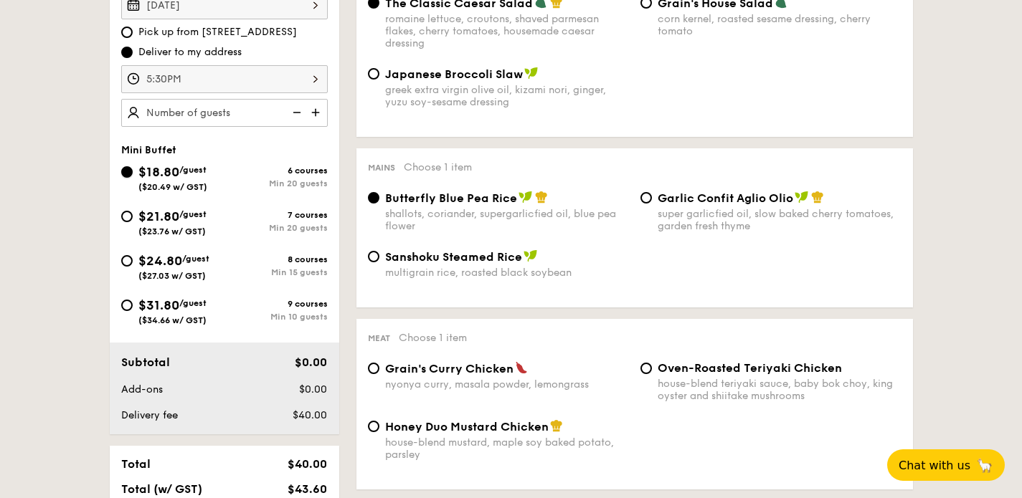
radio input "true"
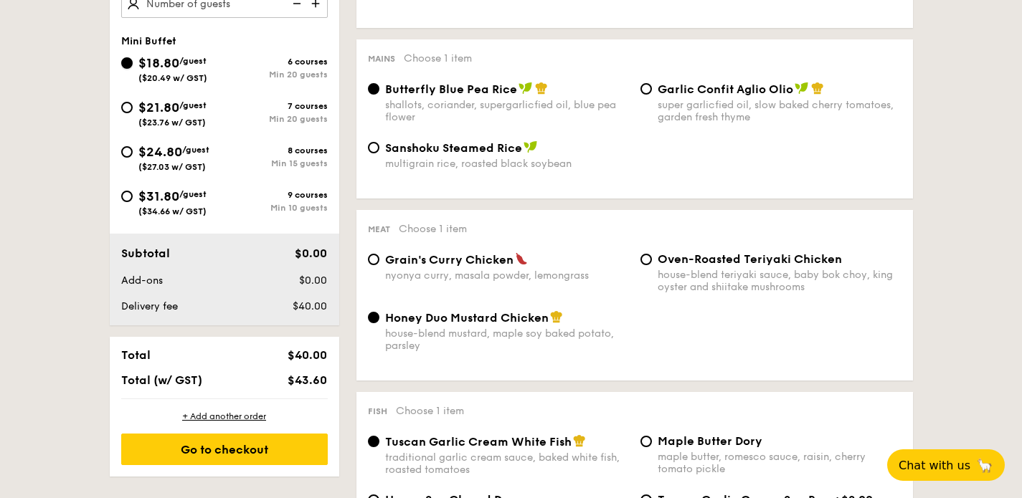
scroll to position [578, 0]
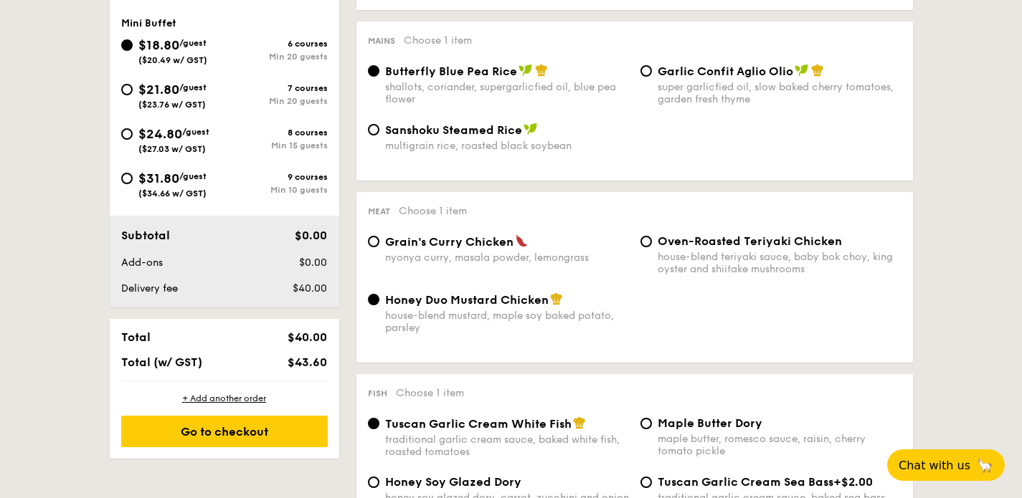
click at [204, 100] on span "($23.76 w/ GST)" at bounding box center [171, 105] width 67 height 10
click at [133, 95] on input "$21.80 /guest ($23.76 w/ GST) 7 courses Min 20 guests" at bounding box center [126, 89] width 11 height 11
radio input "true"
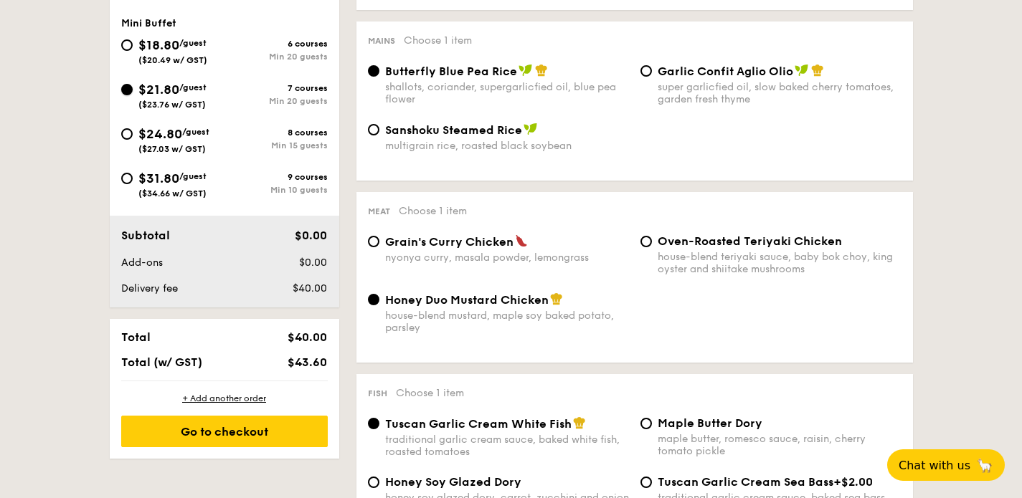
radio input "false"
radio input "true"
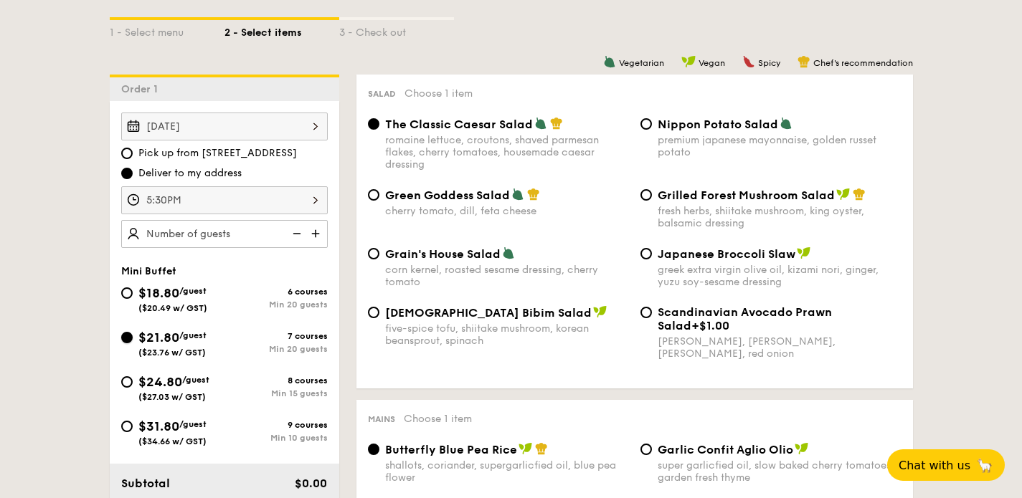
scroll to position [333, 0]
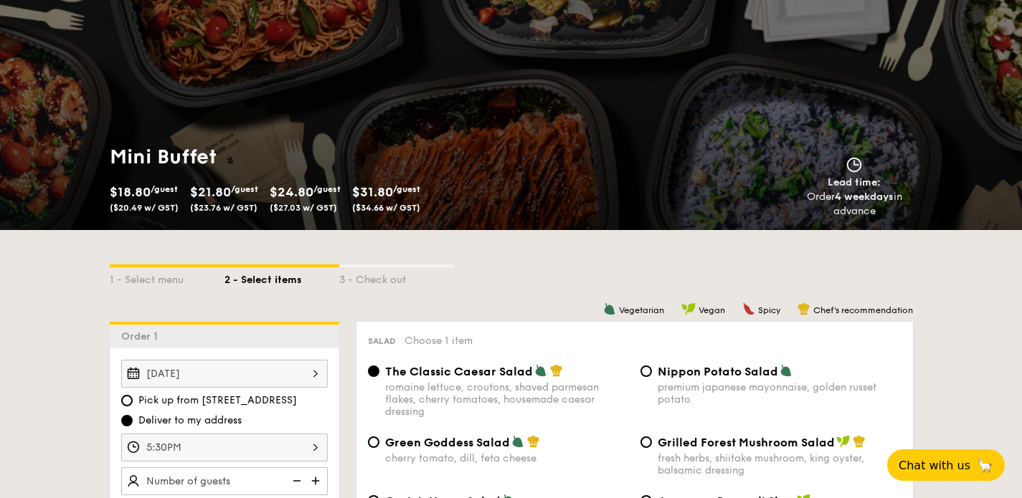
scroll to position [64, 0]
